Goal: Find specific page/section

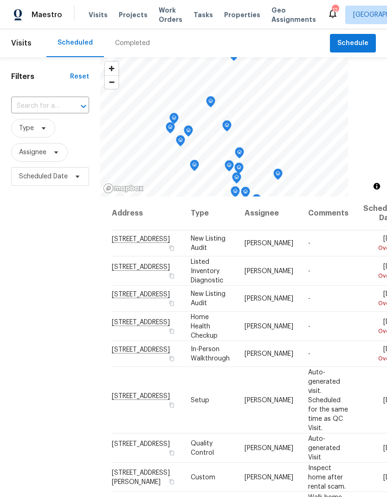
click at [43, 106] on input "text" at bounding box center [37, 106] width 52 height 14
type input "4107"
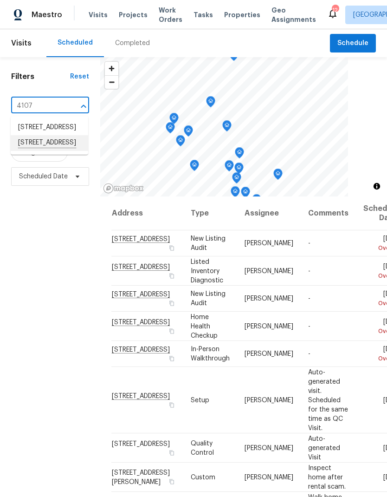
click at [39, 151] on li "[STREET_ADDRESS]" at bounding box center [50, 143] width 78 height 16
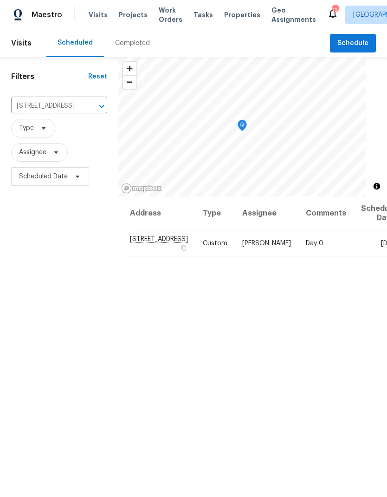
click at [232, 14] on span "Properties" at bounding box center [242, 14] width 36 height 9
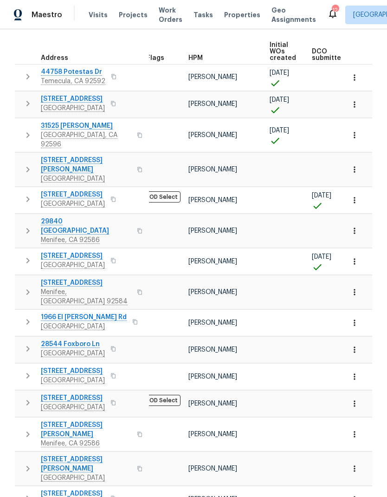
scroll to position [127, 0]
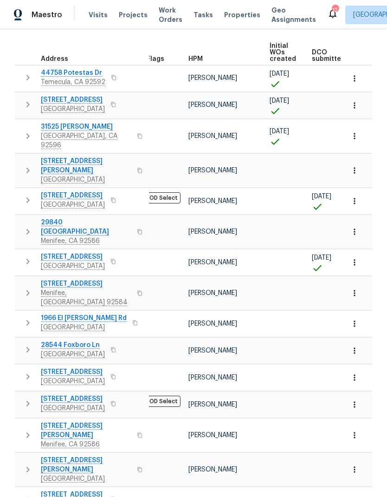
click at [332, 13] on div "12" at bounding box center [335, 10] width 7 height 9
click at [327, 16] on icon at bounding box center [332, 13] width 11 height 11
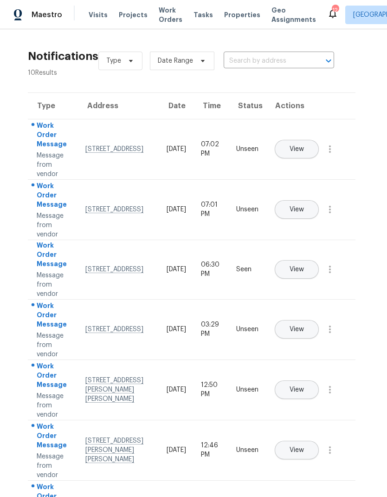
scroll to position [0, 2]
click at [130, 14] on span "Projects" at bounding box center [133, 14] width 29 height 9
